Goal: Find specific page/section: Find specific page/section

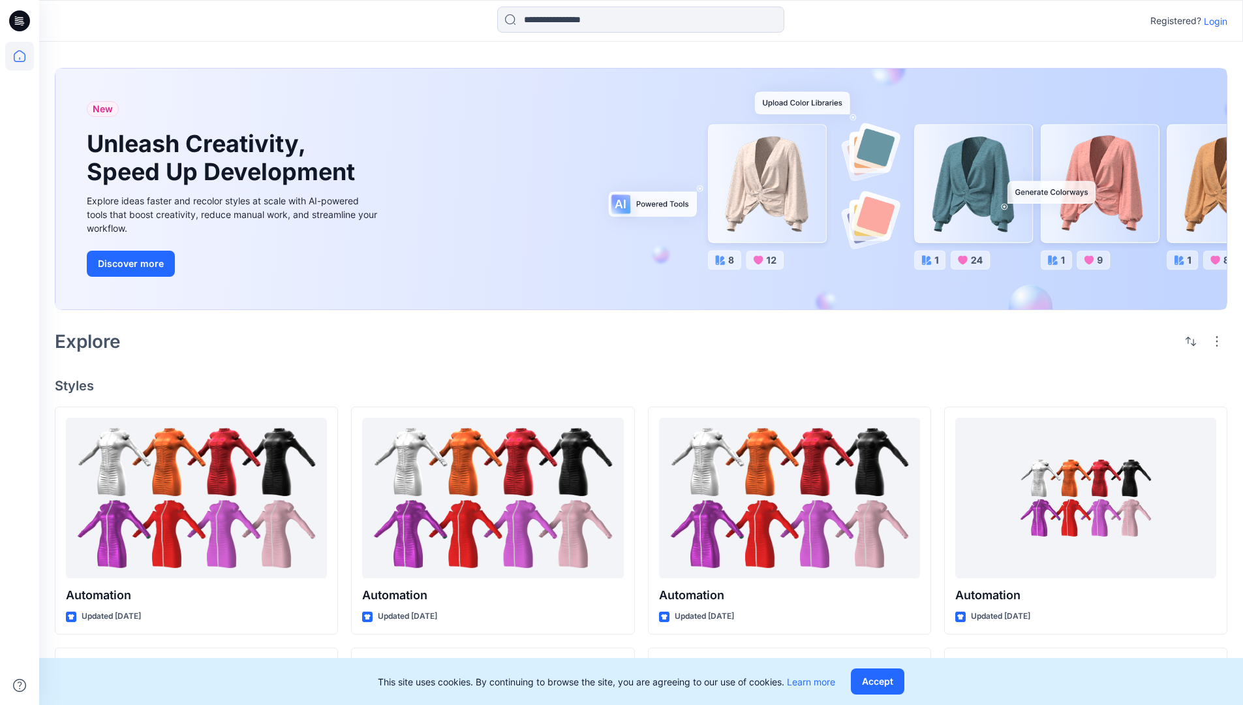
click at [728, 67] on div "New Unleash Creativity, Speed Up Development Explore ideas faster and recolor s…" at bounding box center [641, 191] width 1172 height 268
click at [95, 340] on h2 "Explore" at bounding box center [88, 341] width 66 height 21
click at [76, 382] on h4 "Styles" at bounding box center [641, 386] width 1172 height 16
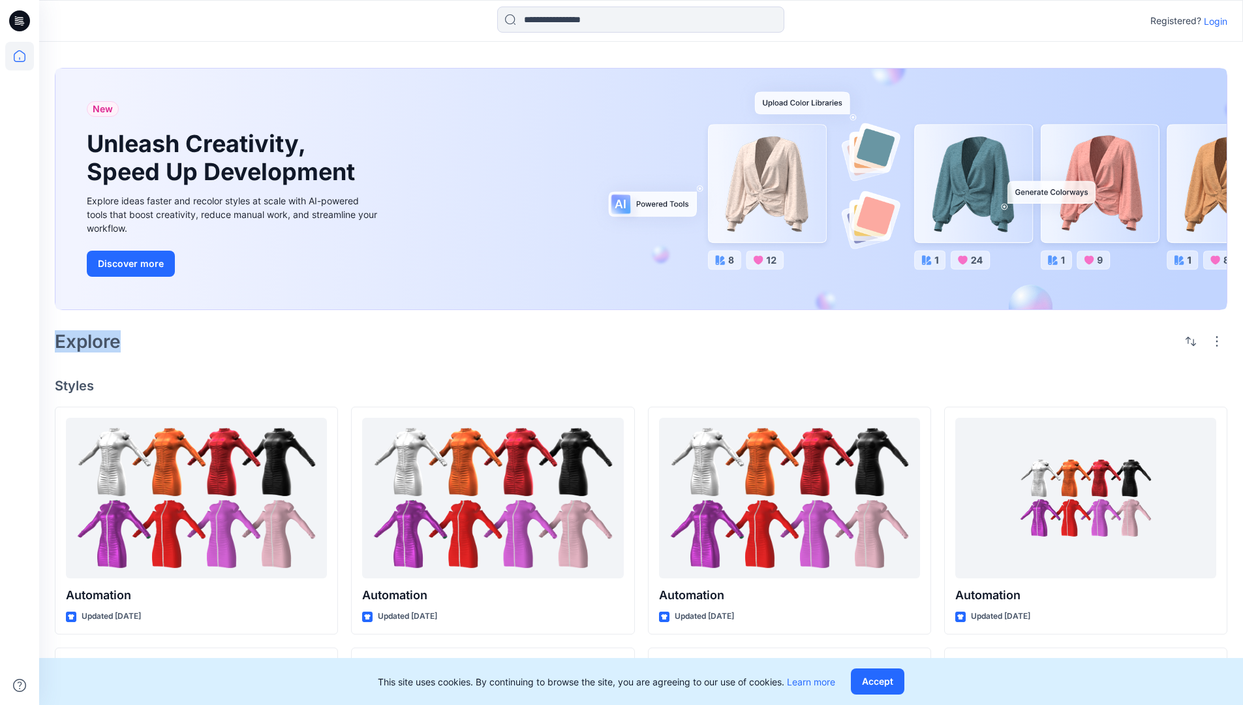
click at [76, 382] on h4 "Styles" at bounding box center [641, 386] width 1172 height 16
click at [183, 361] on div "New Unleash Creativity, Speed Up Development Explore ideas faster and recolor s…" at bounding box center [641, 610] width 1204 height 1136
click at [1172, 18] on p "Registered?" at bounding box center [1175, 21] width 51 height 16
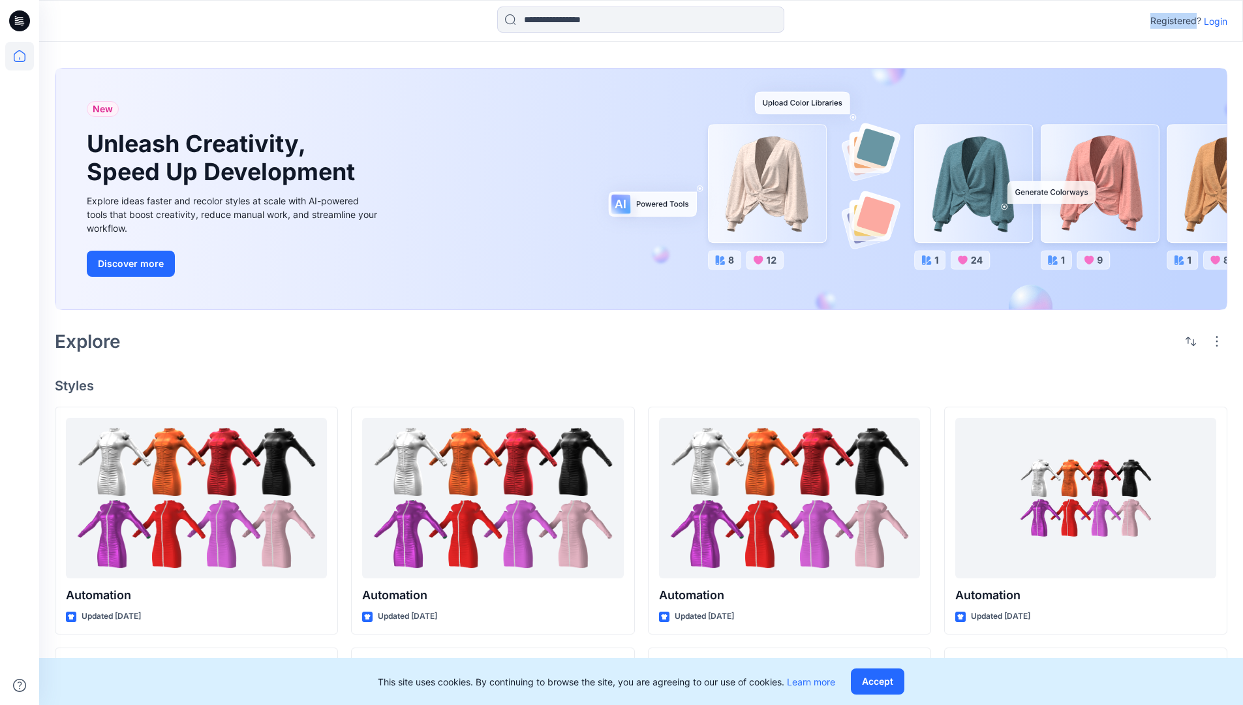
click at [1172, 18] on p "Registered?" at bounding box center [1175, 21] width 51 height 16
click at [1097, 22] on div "Registered? Login" at bounding box center [640, 21] width 1203 height 29
click at [1234, 22] on div "Registered? Login" at bounding box center [640, 21] width 1203 height 29
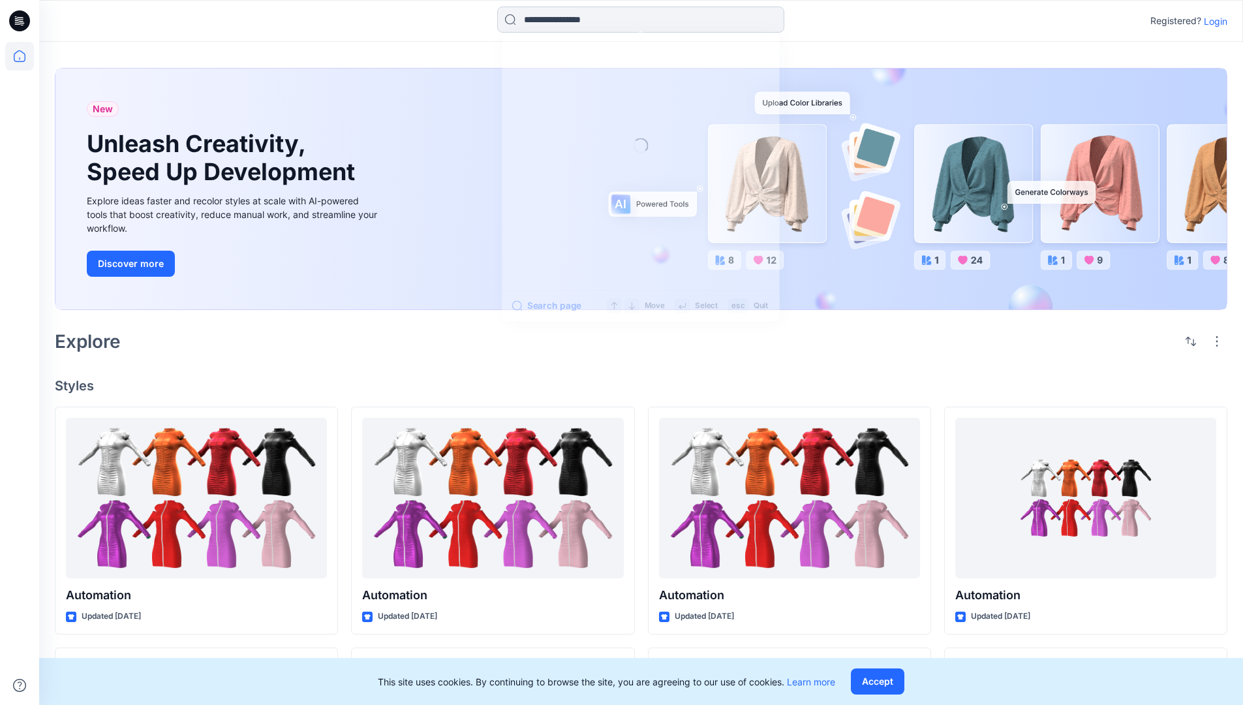
click at [547, 24] on input at bounding box center [640, 20] width 287 height 26
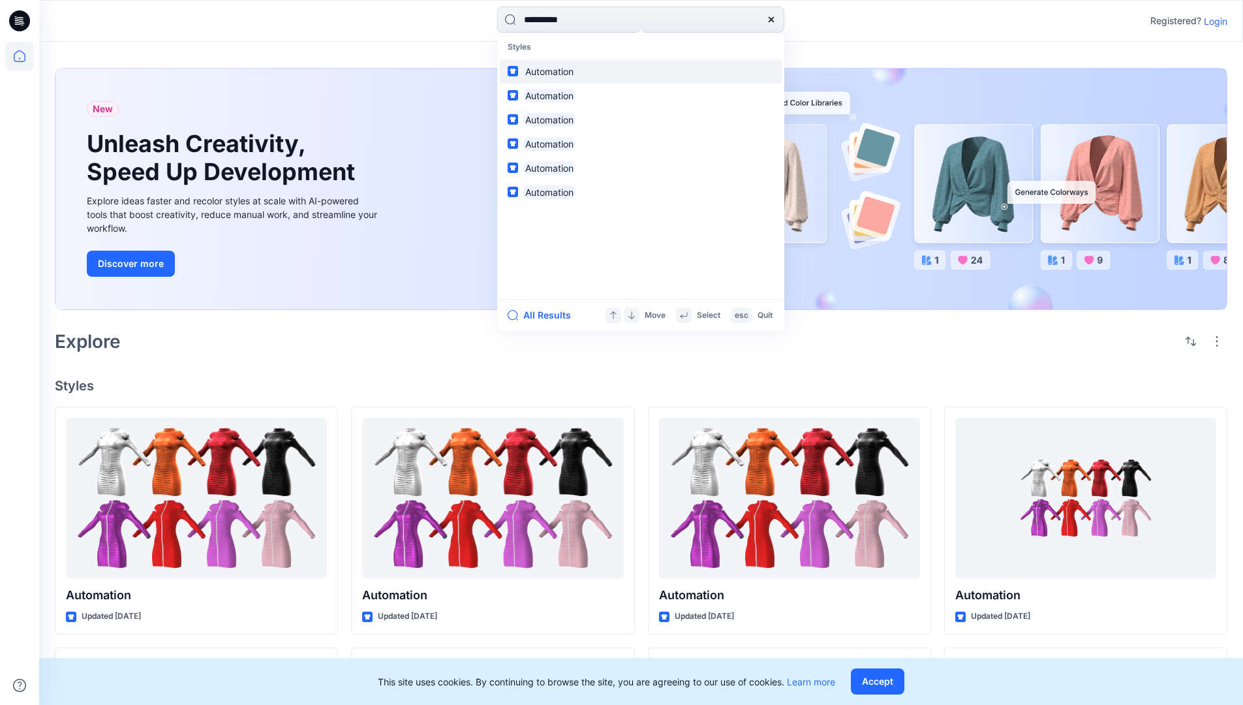
type input "**********"
click at [555, 69] on mark "Automation" at bounding box center [549, 71] width 52 height 15
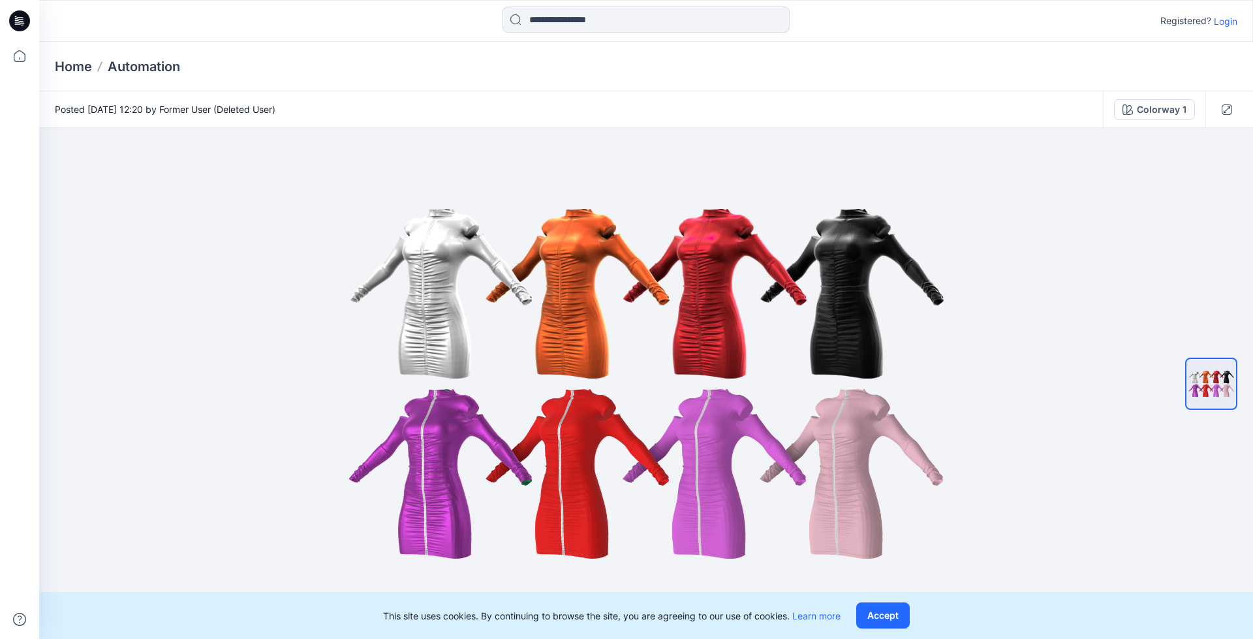
click at [153, 66] on p "Automation" at bounding box center [144, 66] width 72 height 18
